Goal: Task Accomplishment & Management: Complete application form

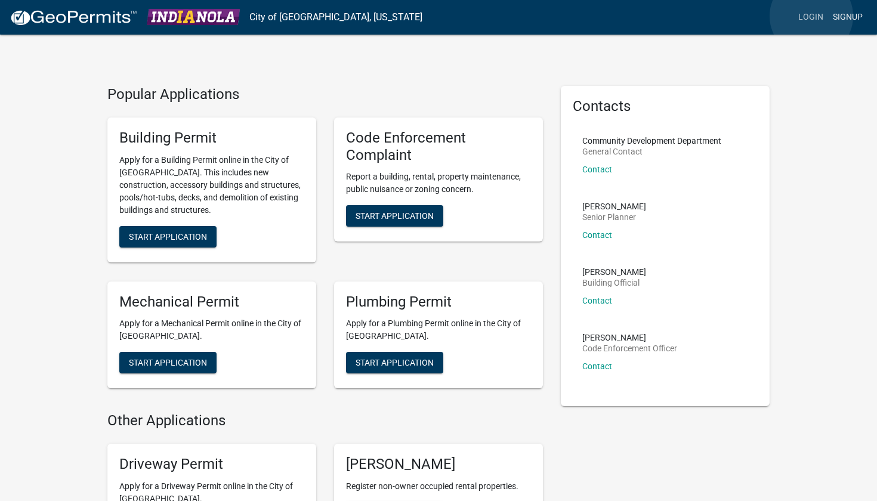
click at [812, 16] on link "Login" at bounding box center [811, 17] width 35 height 23
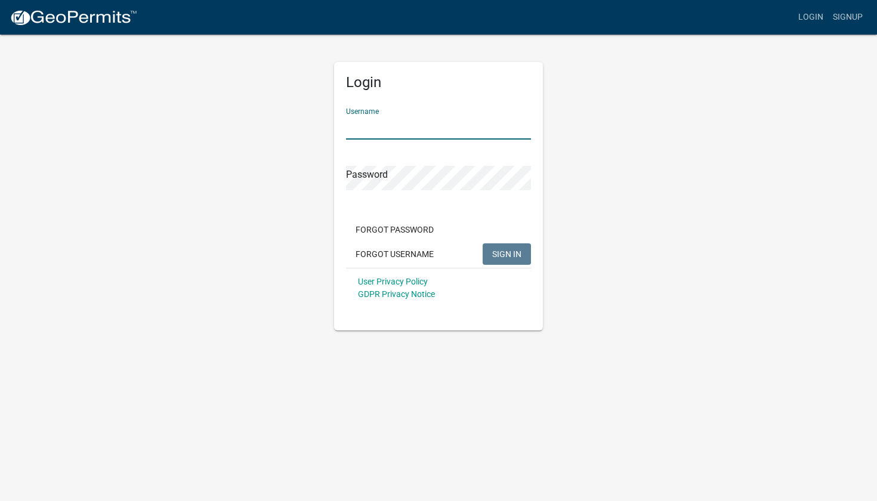
type input "winegress"
click at [505, 249] on span "SIGN IN" at bounding box center [506, 254] width 29 height 10
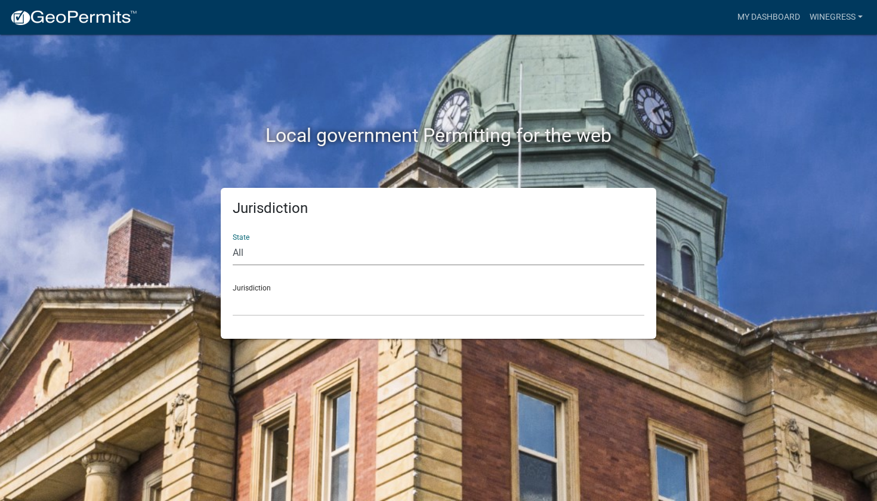
select select "[US_STATE]"
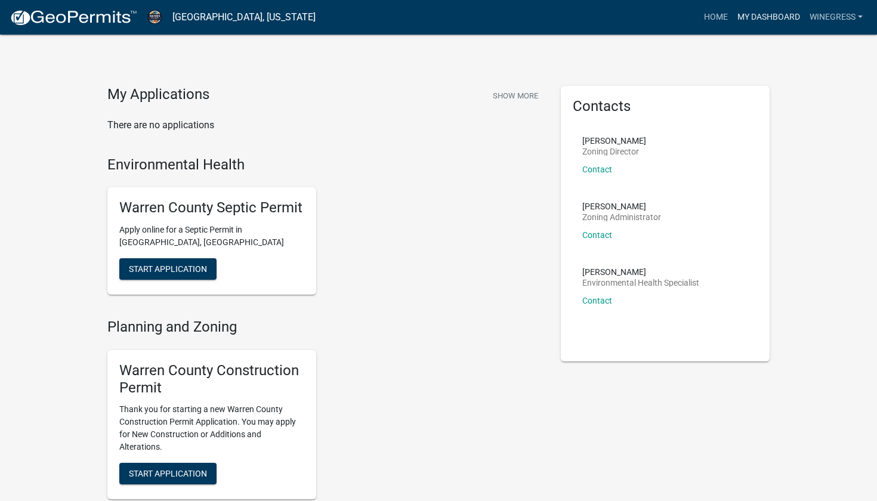
click at [745, 16] on link "My Dashboard" at bounding box center [769, 17] width 72 height 23
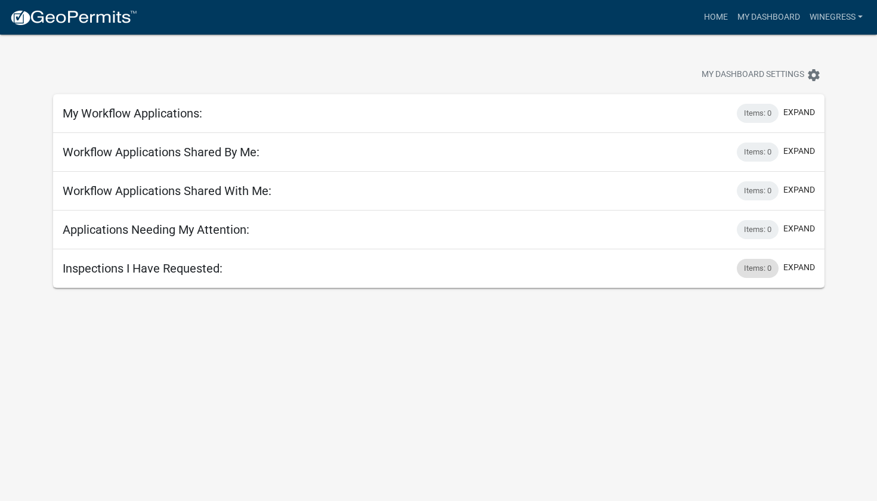
click at [754, 264] on div "Items: 0" at bounding box center [758, 268] width 42 height 19
click at [835, 13] on link "winegress" at bounding box center [836, 17] width 63 height 23
click at [813, 42] on link "Account" at bounding box center [819, 49] width 95 height 29
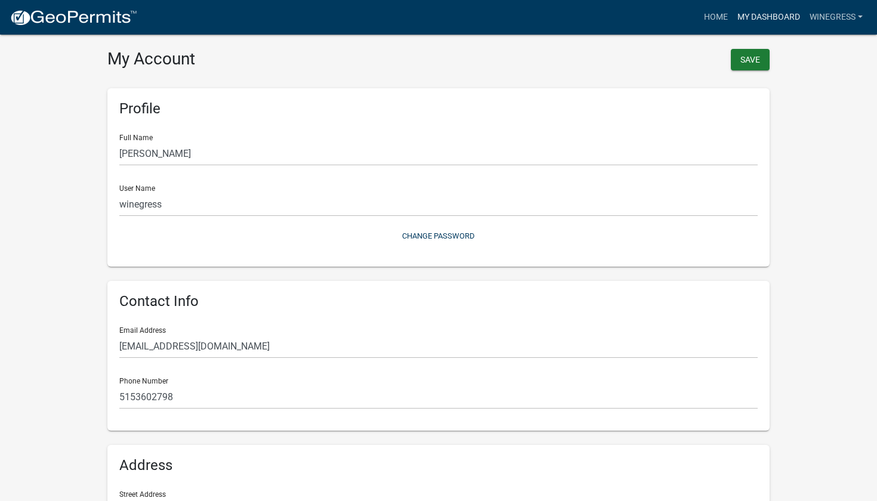
click at [756, 18] on link "My Dashboard" at bounding box center [769, 17] width 72 height 23
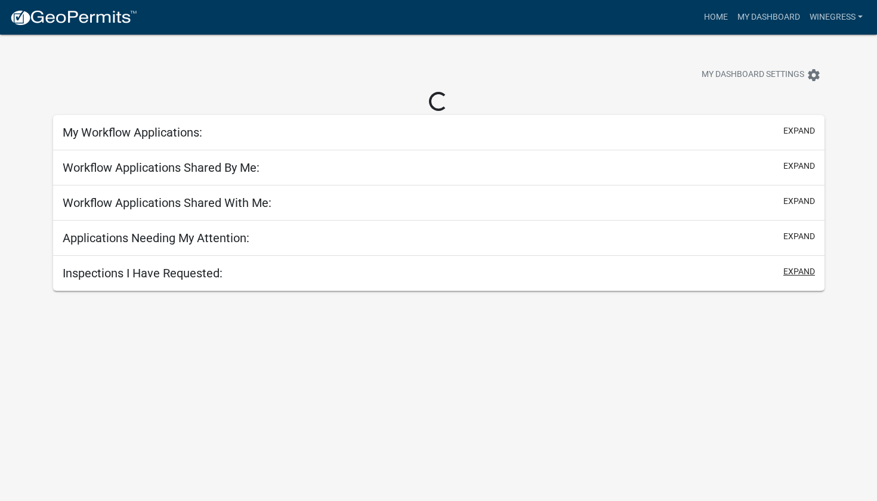
click at [801, 270] on button "expand" at bounding box center [799, 272] width 32 height 13
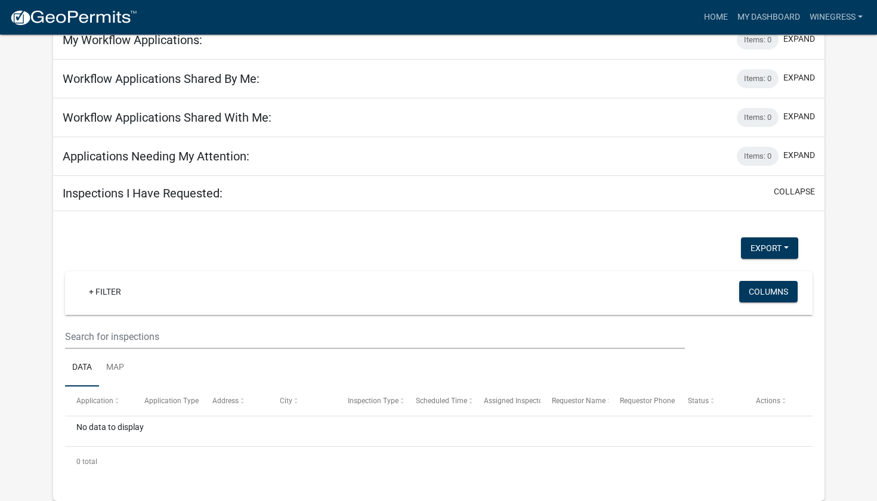
scroll to position [73, 0]
click at [748, 286] on button "Columns" at bounding box center [768, 291] width 58 height 21
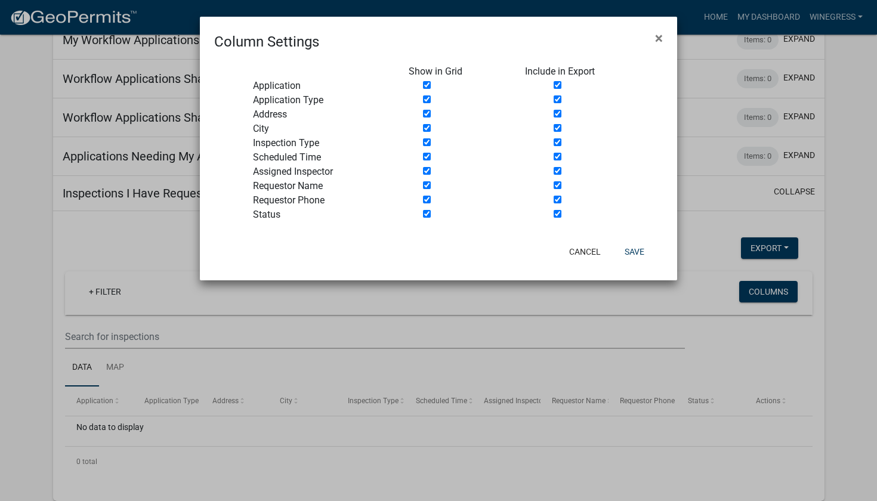
click at [838, 295] on ngb-modal-window "Column Settings × Show in Grid Include in Export Application Application Type A…" at bounding box center [438, 250] width 877 height 501
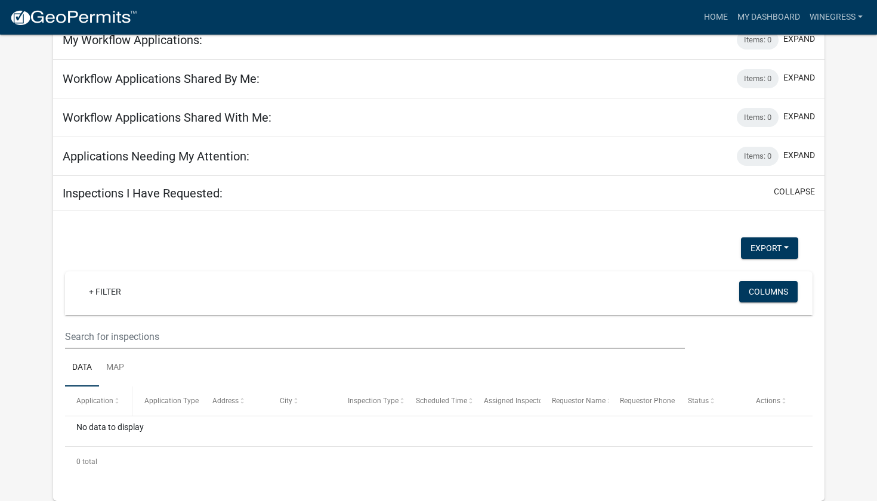
click at [118, 400] on span at bounding box center [116, 401] width 7 height 8
click at [188, 401] on span "Application Type" at bounding box center [171, 401] width 54 height 8
click at [175, 399] on span "Application Type" at bounding box center [171, 401] width 54 height 8
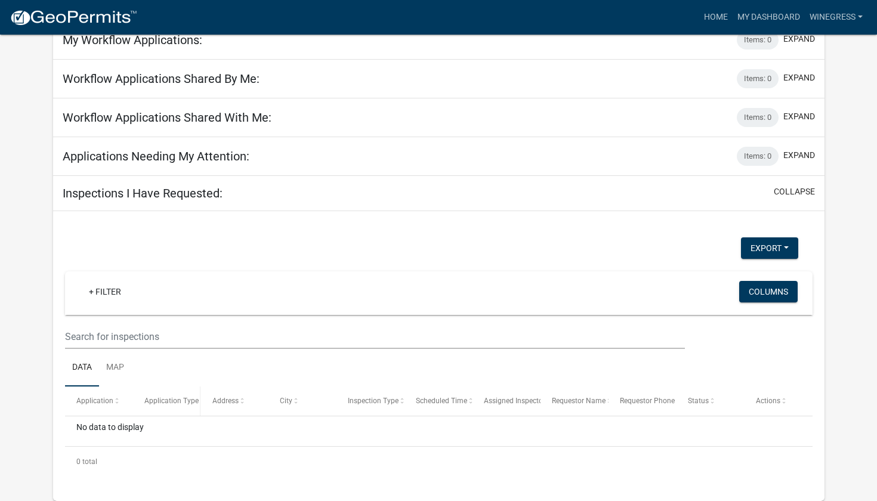
scroll to position [44, 0]
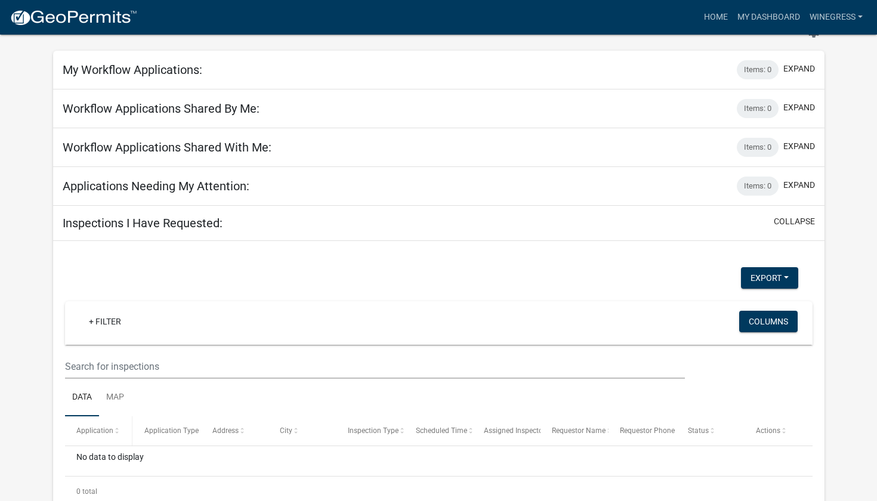
click at [93, 430] on span "Application" at bounding box center [94, 431] width 37 height 8
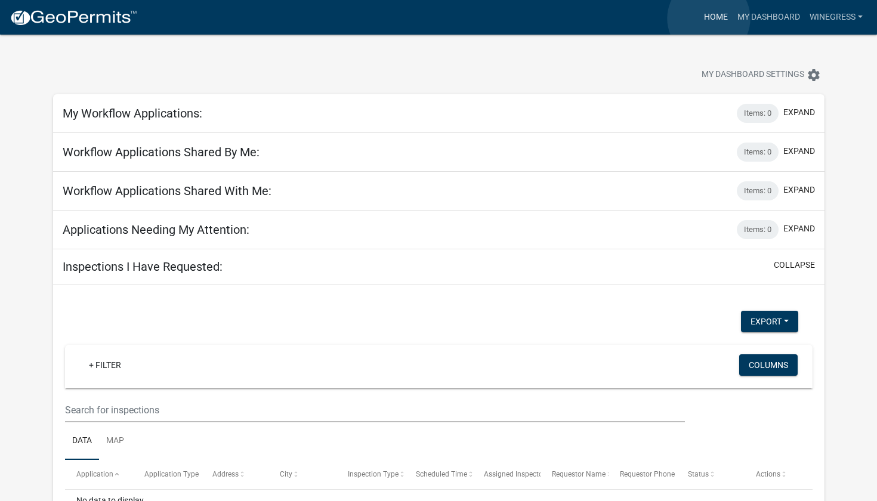
click at [709, 18] on link "Home" at bounding box center [715, 17] width 33 height 23
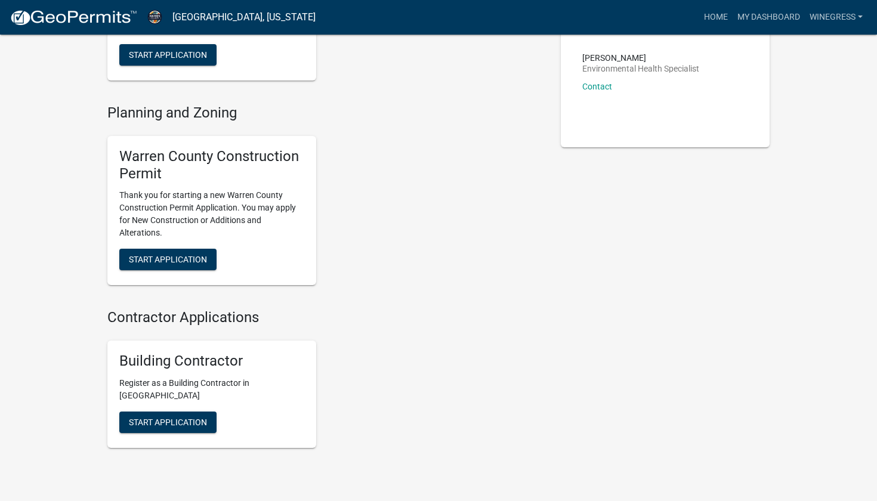
scroll to position [212, 0]
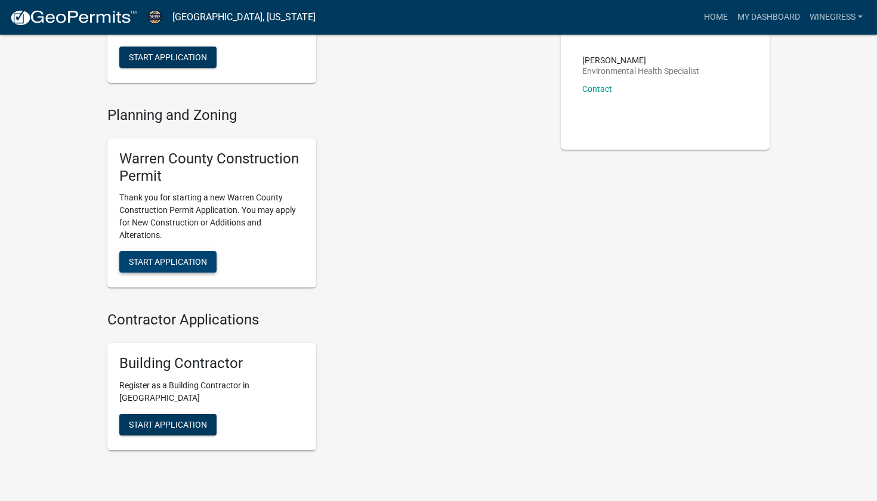
click at [157, 259] on span "Start Application" at bounding box center [168, 262] width 78 height 10
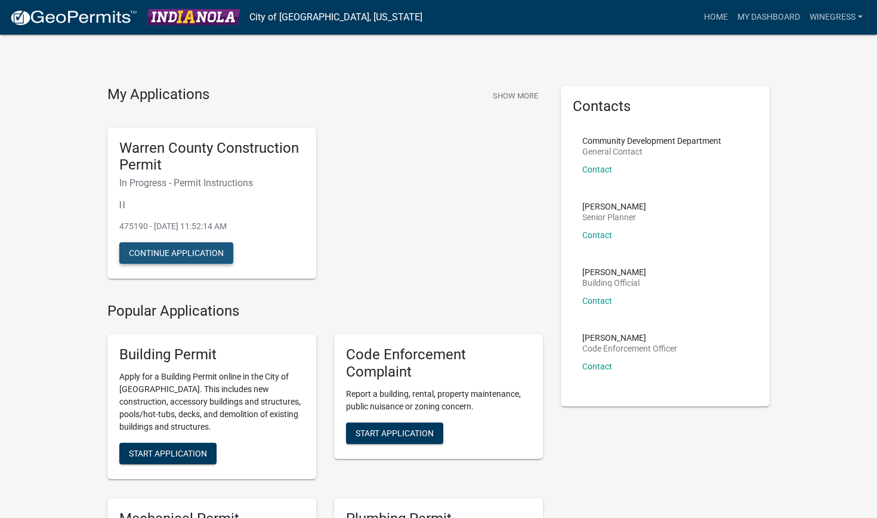
click at [177, 252] on button "Continue Application" at bounding box center [176, 252] width 114 height 21
click at [844, 13] on link "winegress" at bounding box center [836, 17] width 63 height 23
click at [798, 48] on link "Account" at bounding box center [819, 49] width 95 height 29
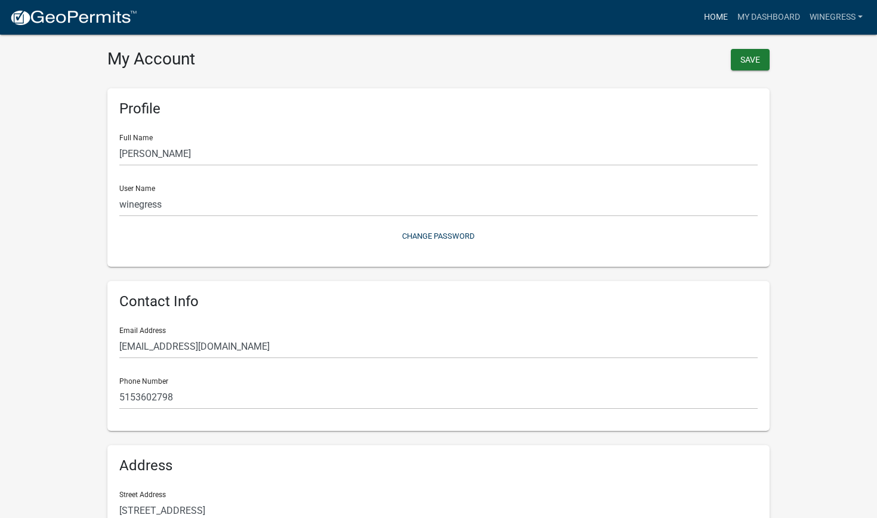
click at [708, 15] on link "Home" at bounding box center [715, 17] width 33 height 23
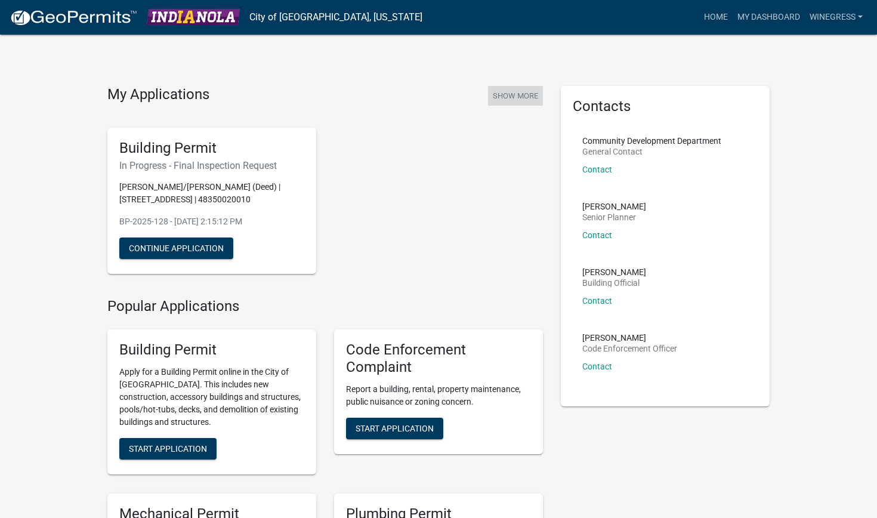
click at [498, 92] on button "Show More" at bounding box center [515, 96] width 55 height 20
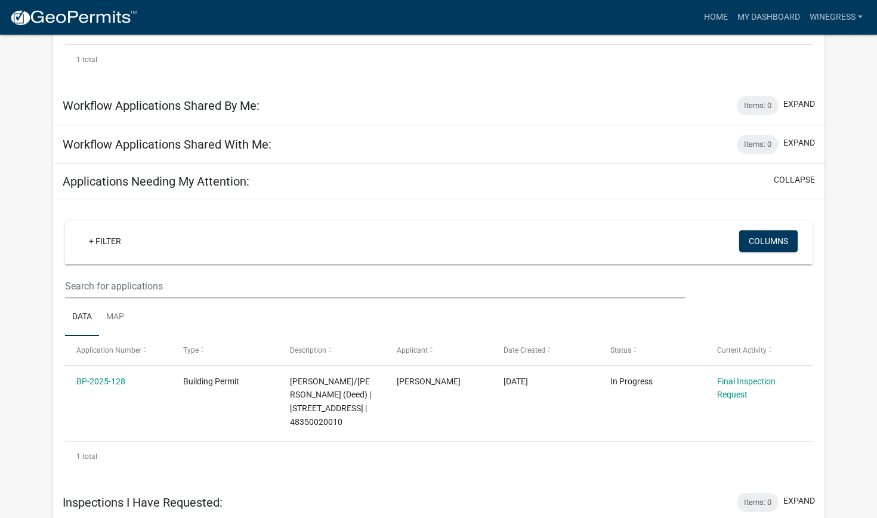
scroll to position [326, 0]
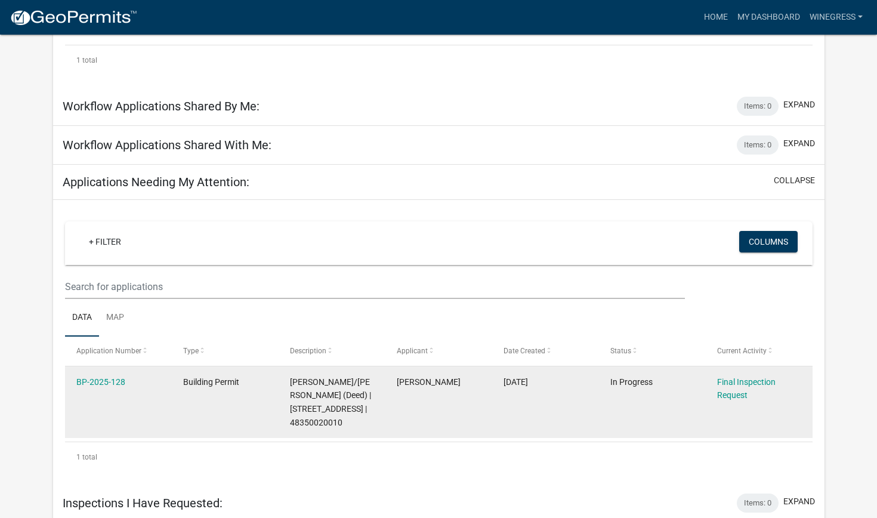
click at [731, 387] on div "Final Inspection Request" at bounding box center [759, 388] width 84 height 27
click at [717, 376] on datatable-body-cell "Final Inspection Request" at bounding box center [759, 402] width 107 height 72
click at [95, 378] on link "BP-2025-128" at bounding box center [100, 382] width 49 height 10
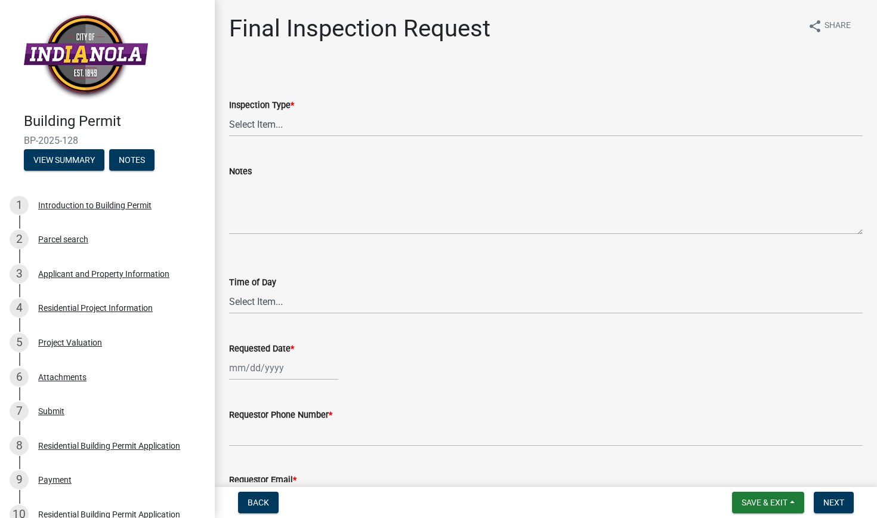
click at [325, 174] on div "Notes" at bounding box center [546, 171] width 634 height 14
click at [333, 284] on div "Time of Day" at bounding box center [546, 282] width 634 height 14
click at [347, 351] on div "Requested Date *" at bounding box center [546, 348] width 634 height 14
click at [351, 418] on div "Requestor Phone Number *" at bounding box center [546, 415] width 634 height 14
select select "9e95eb3a-8818-42e3-b35f-efe302931548"
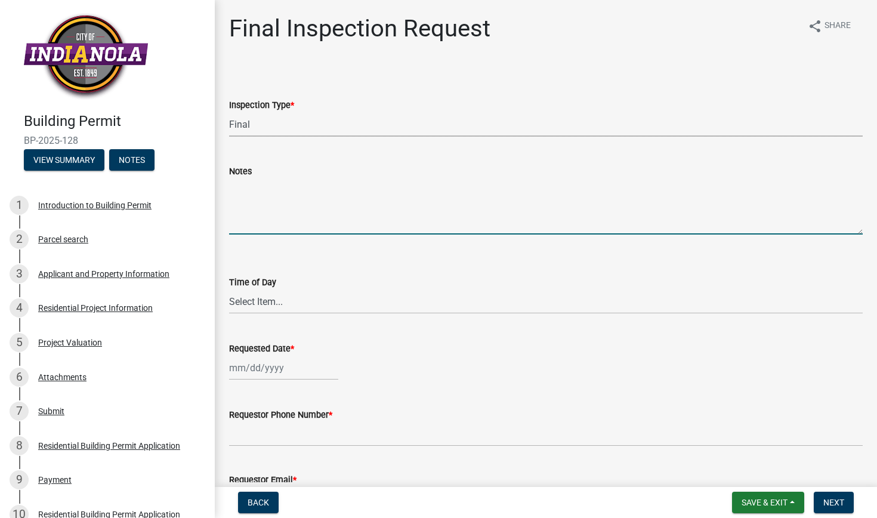
click at [249, 225] on textarea "Notes" at bounding box center [546, 206] width 634 height 56
type textarea "Egress window has been installed"
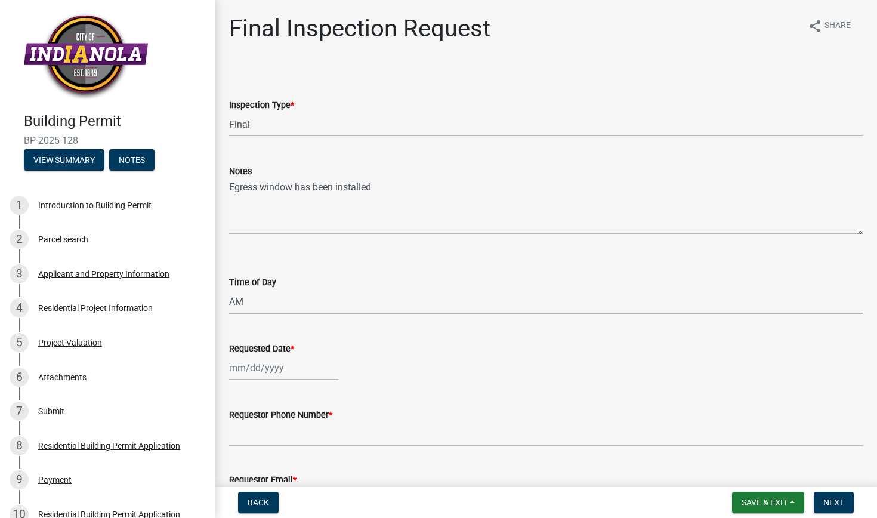
select select "88af556d-fdf1-454b-b933-61cadeae1443"
click at [234, 369] on div at bounding box center [283, 368] width 109 height 24
select select "9"
select select "2025"
click at [281, 281] on div "17" at bounding box center [279, 285] width 19 height 19
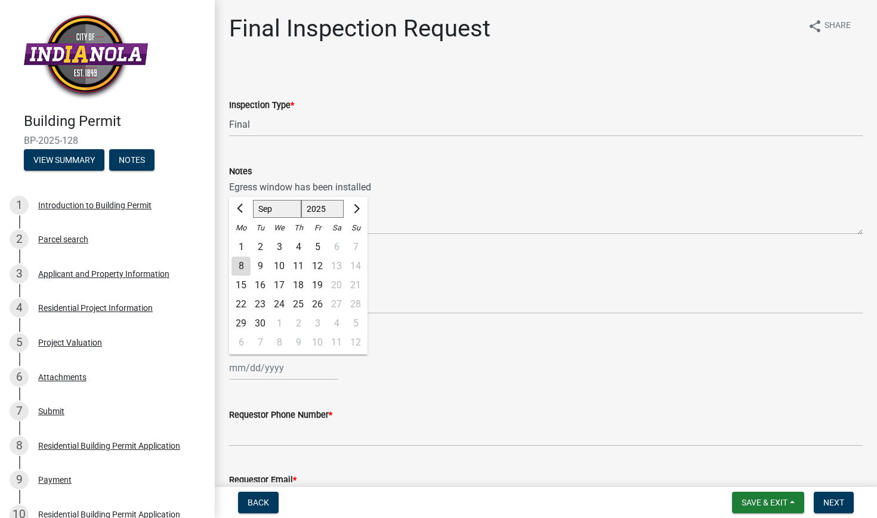
type input "[DATE]"
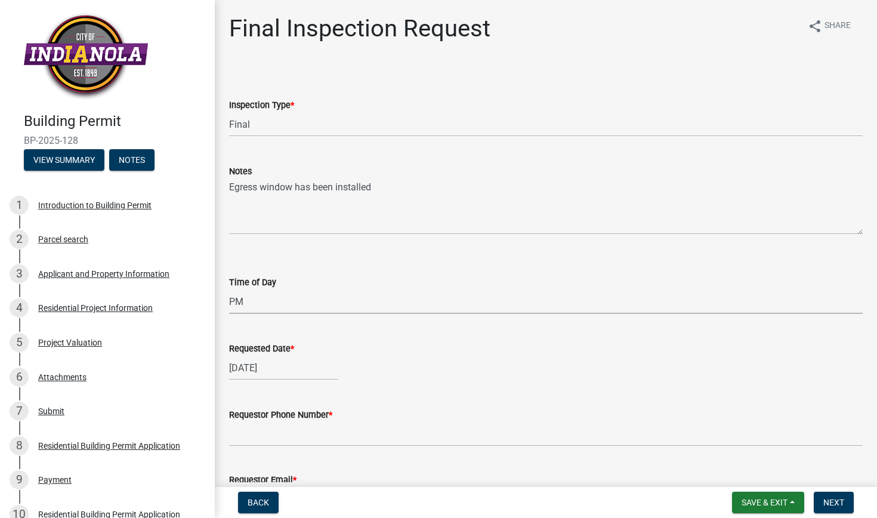
select select "e2425e86-bc0a-4638-8dbc-f5bad8ae1679"
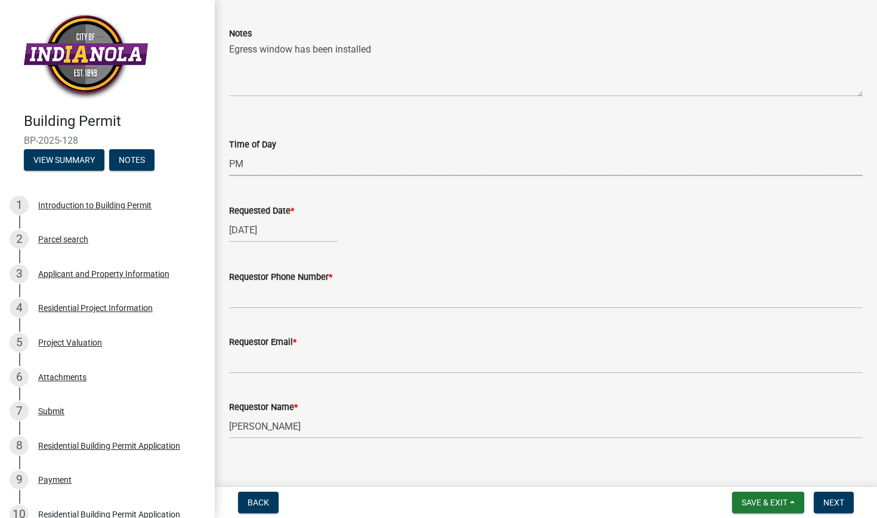
scroll to position [138, 0]
click at [252, 300] on input "Requestor Phone Number *" at bounding box center [546, 295] width 634 height 24
type input "5153602798"
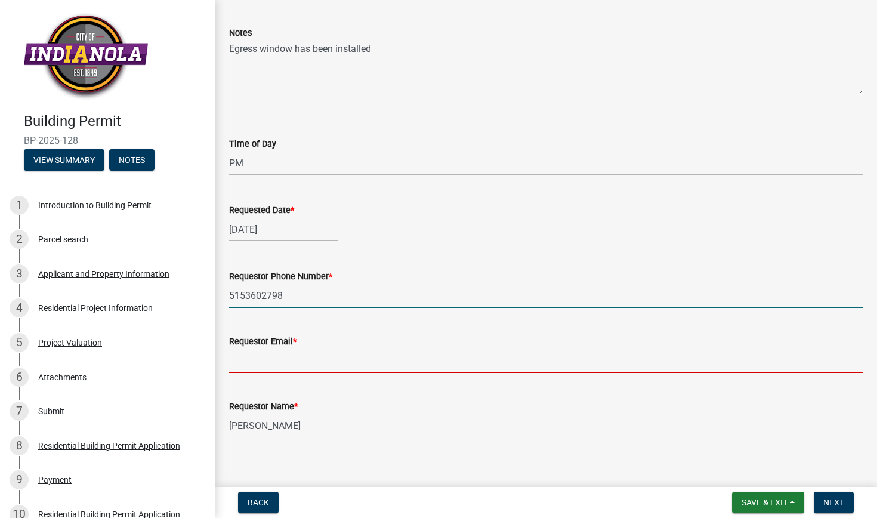
click at [252, 367] on input "Requestor Email *" at bounding box center [546, 360] width 634 height 24
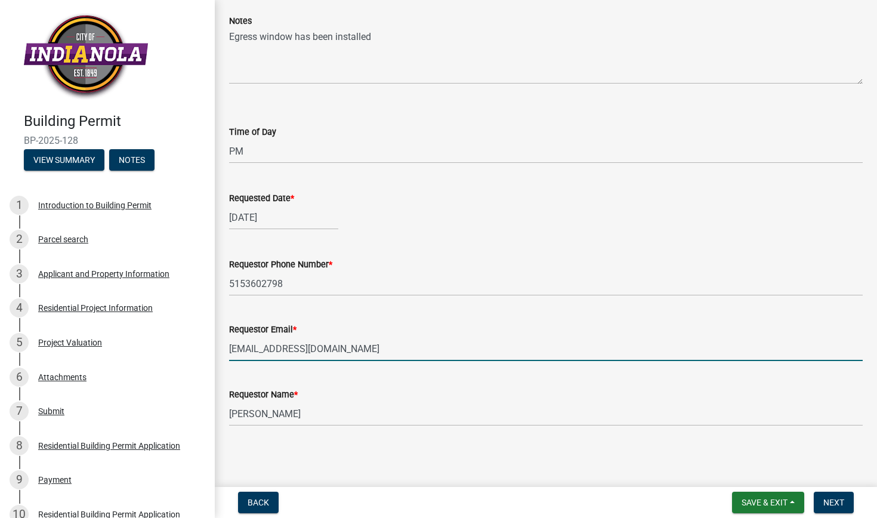
scroll to position [150, 0]
type input "[EMAIL_ADDRESS][DOMAIN_NAME]"
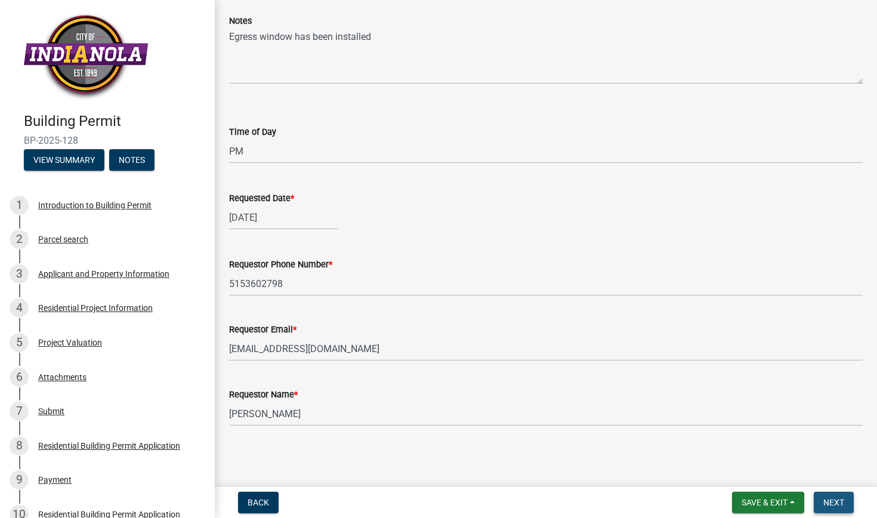
click at [825, 505] on span "Next" at bounding box center [833, 503] width 21 height 10
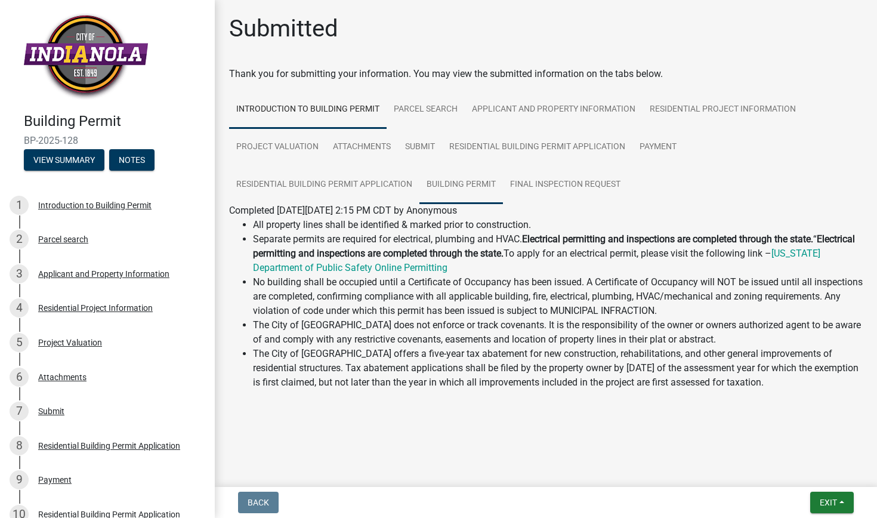
scroll to position [0, 0]
click at [837, 504] on button "Exit" at bounding box center [832, 502] width 44 height 21
click at [794, 473] on button "Save & Exit" at bounding box center [806, 471] width 95 height 29
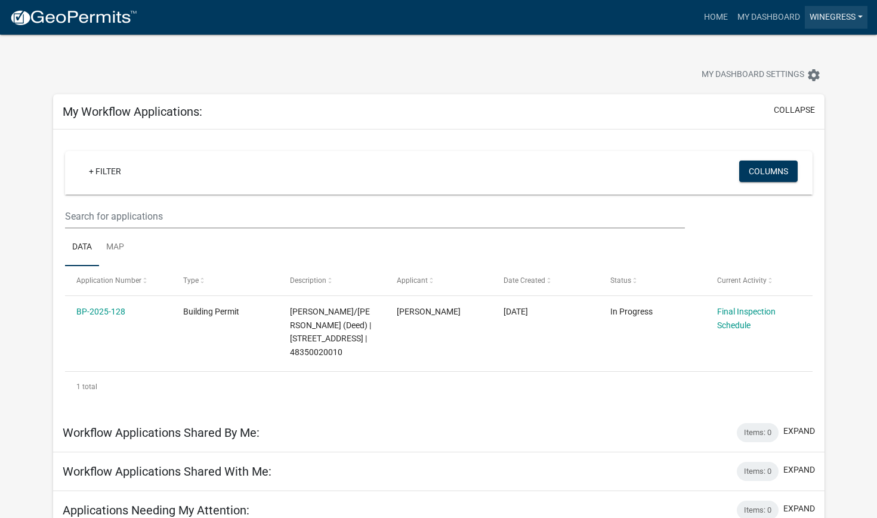
click at [822, 12] on link "winegress" at bounding box center [836, 17] width 63 height 23
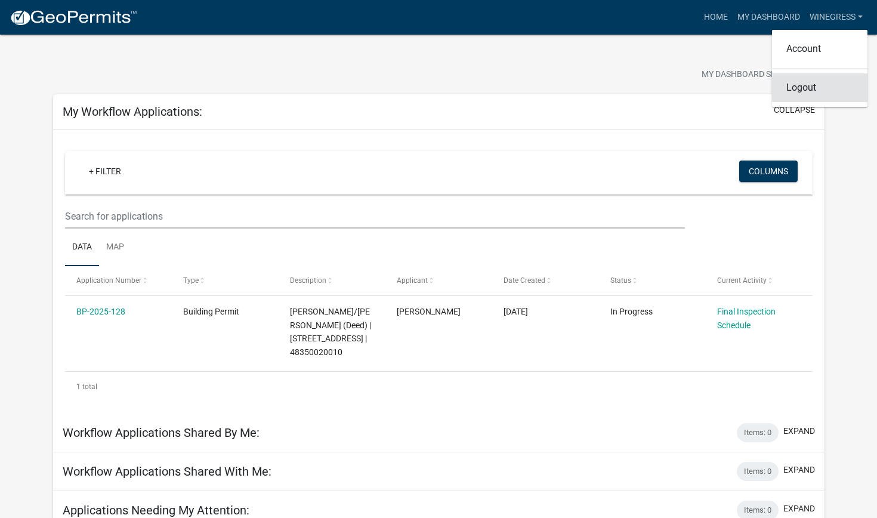
click at [792, 87] on link "Logout" at bounding box center [819, 87] width 95 height 29
